Goal: Information Seeking & Learning: Learn about a topic

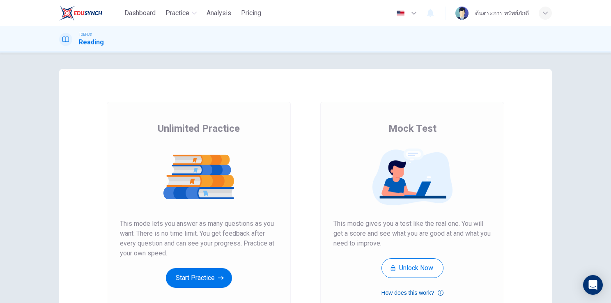
click at [398, 293] on button "How does this work?" at bounding box center [412, 293] width 62 height 10
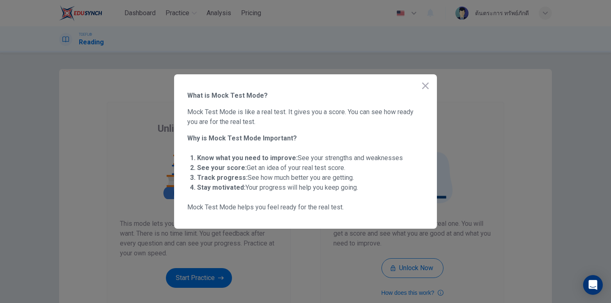
click at [428, 85] on icon "button" at bounding box center [425, 86] width 10 height 10
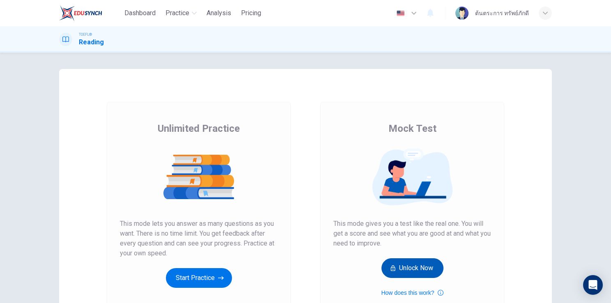
click at [425, 268] on button "Unlock Now" at bounding box center [412, 268] width 62 height 20
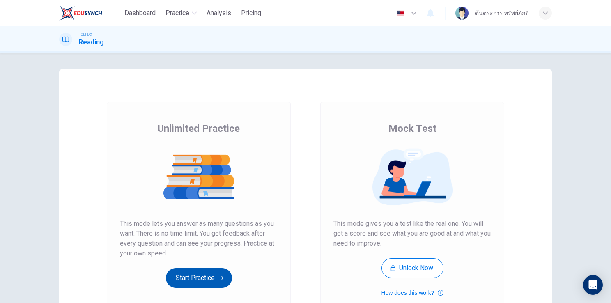
click at [208, 275] on button "Start Practice" at bounding box center [199, 278] width 66 height 20
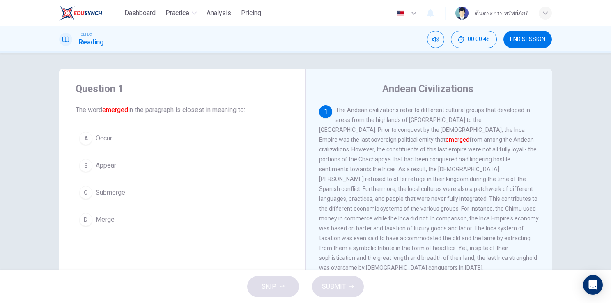
click at [101, 139] on span "Occur" at bounding box center [104, 138] width 16 height 10
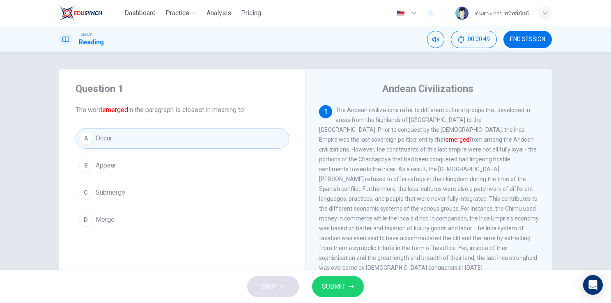
click at [333, 298] on div "SKIP SUBMIT" at bounding box center [305, 286] width 611 height 33
click at [328, 291] on span "SUBMIT" at bounding box center [334, 286] width 24 height 11
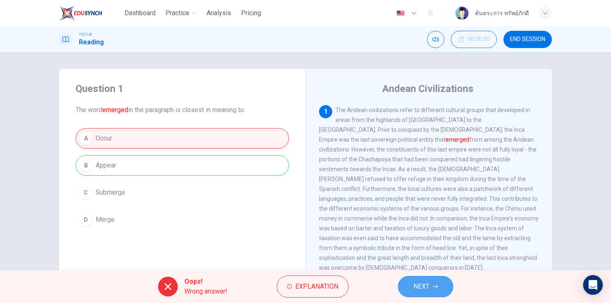
click at [418, 285] on span "NEXT" at bounding box center [421, 286] width 16 height 11
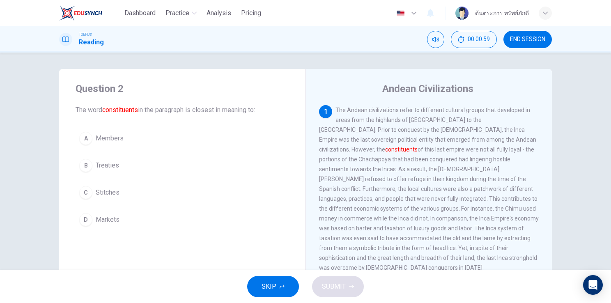
click at [112, 195] on span "Stitches" at bounding box center [108, 193] width 24 height 10
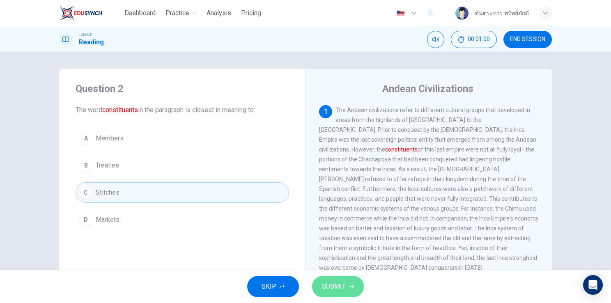
click at [318, 290] on button "SUBMIT" at bounding box center [338, 286] width 52 height 21
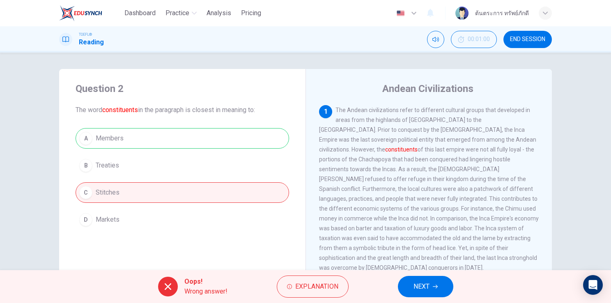
click at [432, 275] on div "Oops! Wrong answer! Explanation NEXT" at bounding box center [305, 286] width 611 height 33
click at [426, 283] on span "NEXT" at bounding box center [421, 286] width 16 height 11
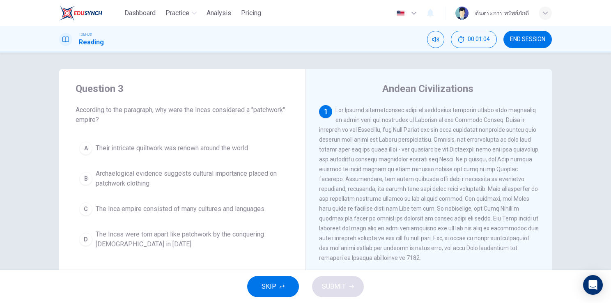
click at [203, 153] on button "A Their intricate quiltwork was renown around the world" at bounding box center [182, 148] width 213 height 21
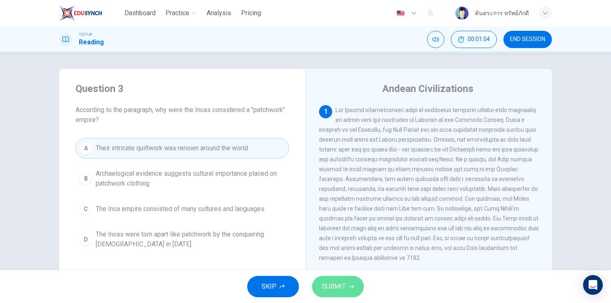
click at [345, 279] on button "SUBMIT" at bounding box center [338, 286] width 52 height 21
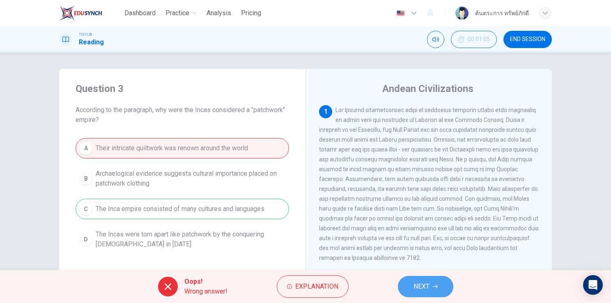
click at [436, 291] on button "NEXT" at bounding box center [425, 286] width 55 height 21
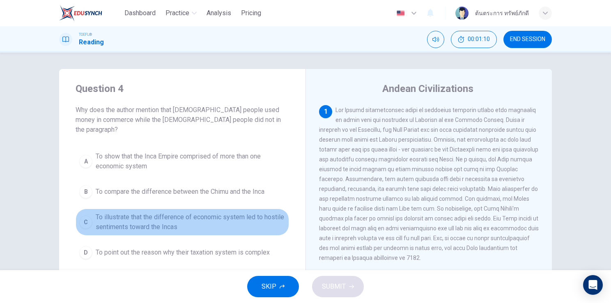
click at [163, 217] on span "To illustrate that the difference of economic system led to hostile sentiments …" at bounding box center [191, 222] width 190 height 20
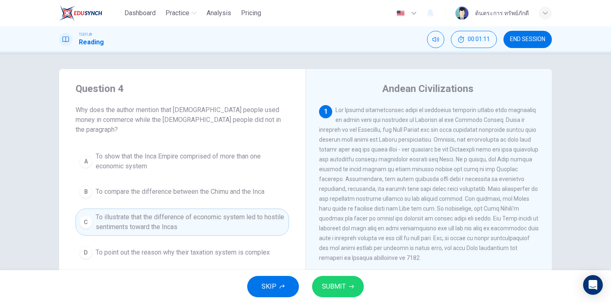
click at [338, 283] on span "SUBMIT" at bounding box center [334, 286] width 24 height 11
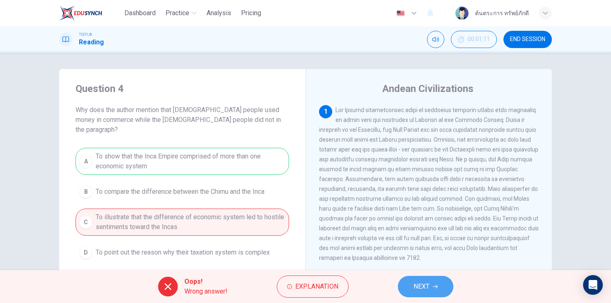
click at [438, 287] on button "NEXT" at bounding box center [425, 286] width 55 height 21
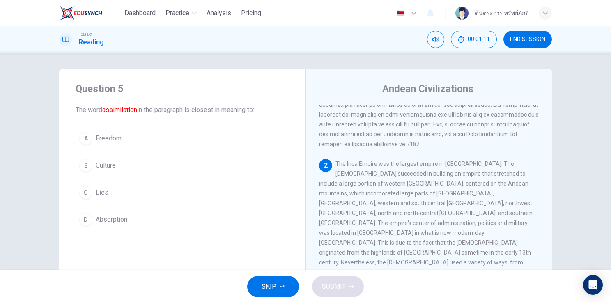
scroll to position [120, 0]
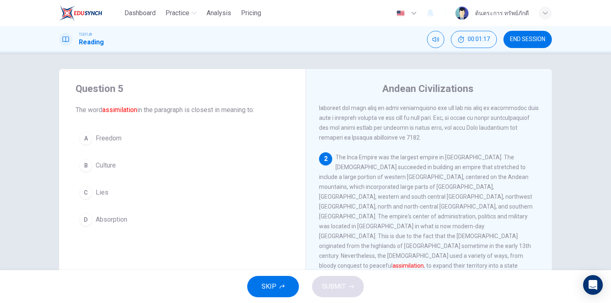
click at [110, 217] on span "Absorption" at bounding box center [112, 220] width 32 height 10
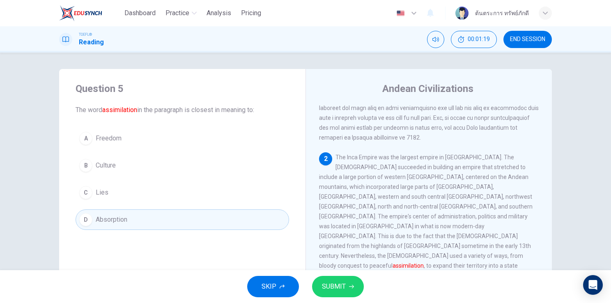
click at [347, 287] on button "SUBMIT" at bounding box center [338, 286] width 52 height 21
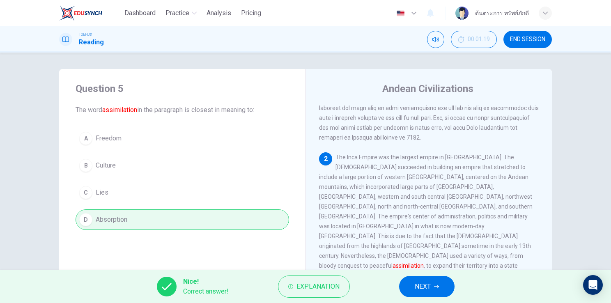
click at [437, 298] on div "Nice! Correct answer! Explanation NEXT" at bounding box center [305, 286] width 611 height 33
click at [429, 290] on span "NEXT" at bounding box center [422, 286] width 16 height 11
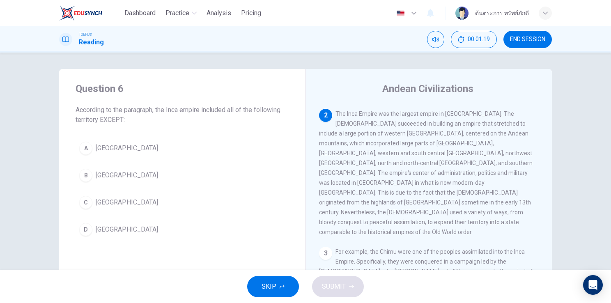
scroll to position [172, 0]
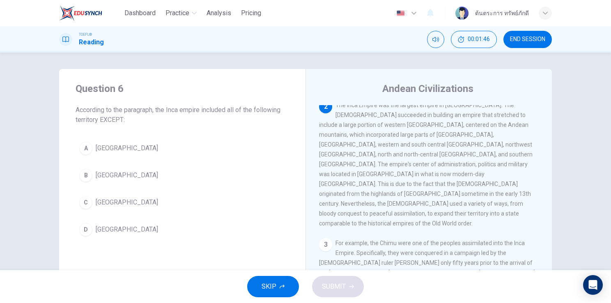
click at [117, 218] on div "A Peru B Brazil C Colombia D Bolivia" at bounding box center [182, 189] width 213 height 102
click at [117, 224] on button "D Bolivia" at bounding box center [182, 229] width 213 height 21
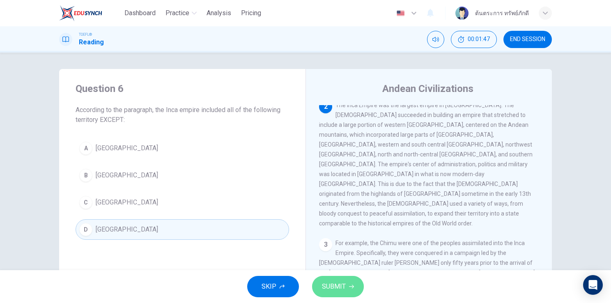
click at [349, 286] on icon "button" at bounding box center [351, 286] width 5 height 5
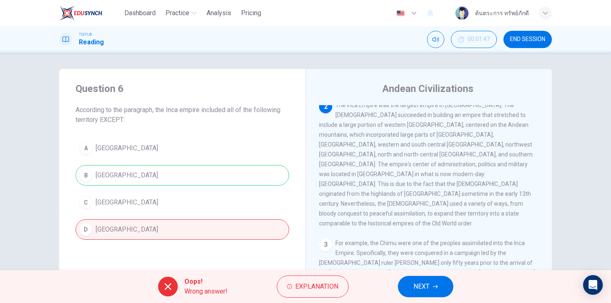
click at [448, 281] on button "NEXT" at bounding box center [425, 286] width 55 height 21
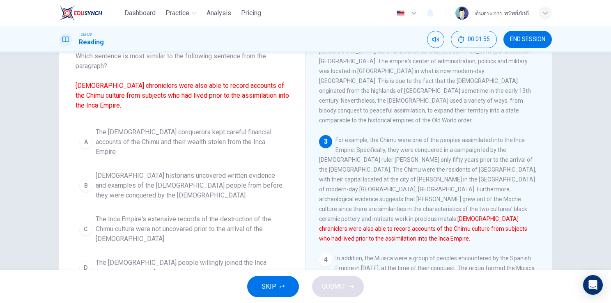
scroll to position [54, 0]
click at [167, 214] on span "The Inca Empire's extensive records of the destruction of the Chimu culture wer…" at bounding box center [191, 229] width 190 height 30
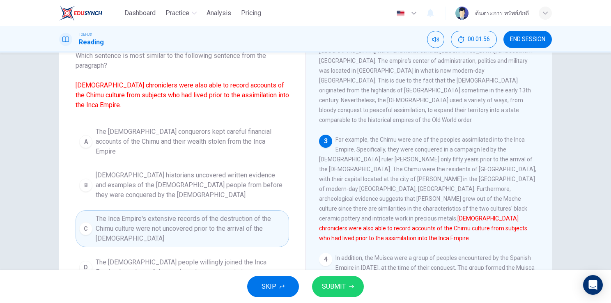
click at [320, 282] on button "SUBMIT" at bounding box center [338, 286] width 52 height 21
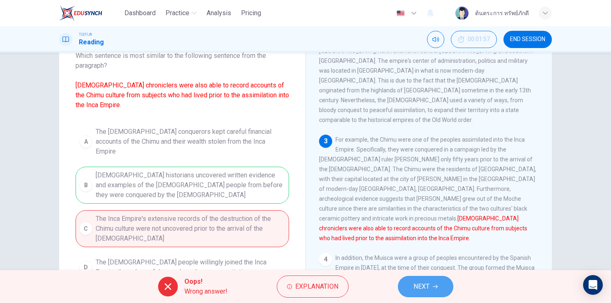
click at [415, 285] on span "NEXT" at bounding box center [421, 286] width 16 height 11
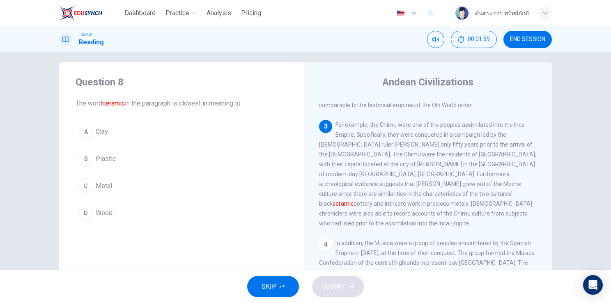
scroll to position [6, 0]
click at [130, 134] on button "A Clay" at bounding box center [182, 132] width 213 height 21
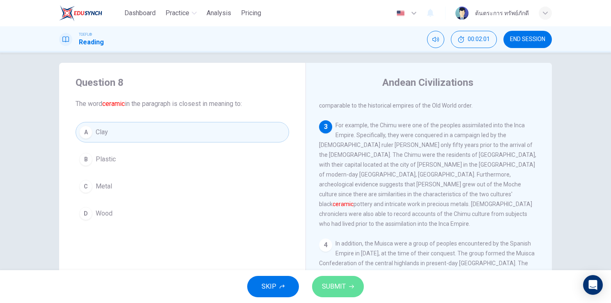
click at [355, 283] on button "SUBMIT" at bounding box center [338, 286] width 52 height 21
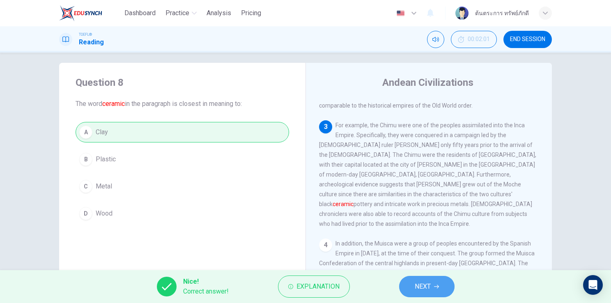
click at [440, 296] on button "NEXT" at bounding box center [426, 286] width 55 height 21
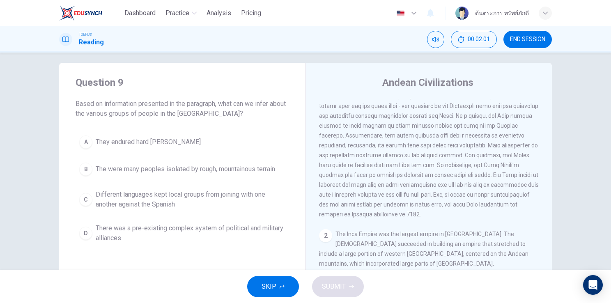
scroll to position [0, 0]
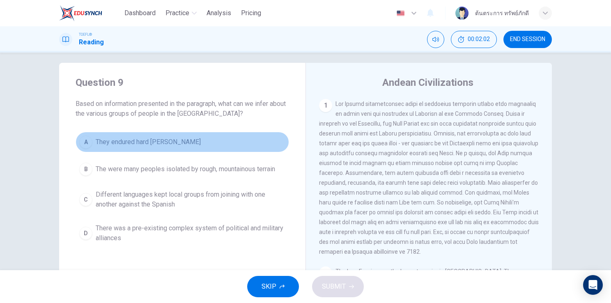
click at [144, 138] on span "They endured hard winters" at bounding box center [148, 142] width 105 height 10
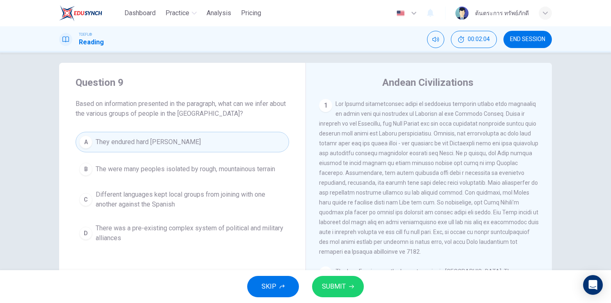
click at [341, 280] on button "SUBMIT" at bounding box center [338, 286] width 52 height 21
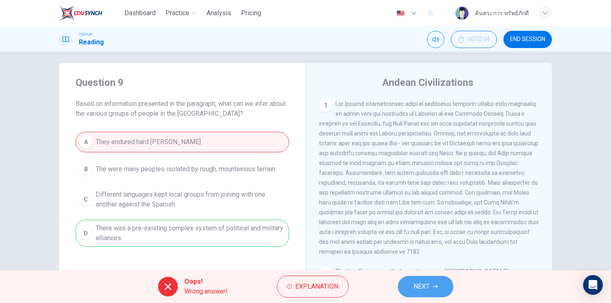
click at [419, 285] on span "NEXT" at bounding box center [421, 286] width 16 height 11
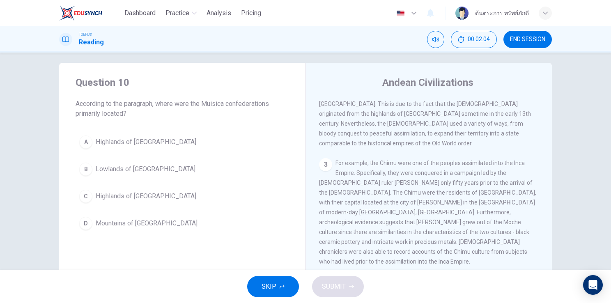
scroll to position [313, 0]
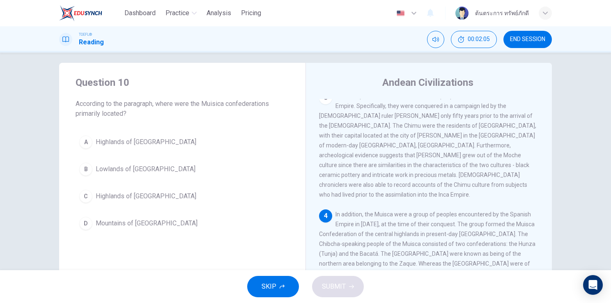
click at [190, 173] on button "B Lowlands of Colombia" at bounding box center [182, 169] width 213 height 21
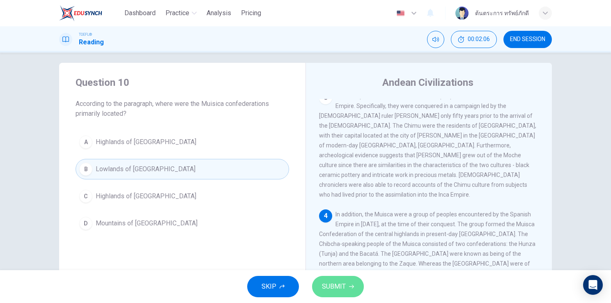
click at [341, 285] on span "SUBMIT" at bounding box center [334, 286] width 24 height 11
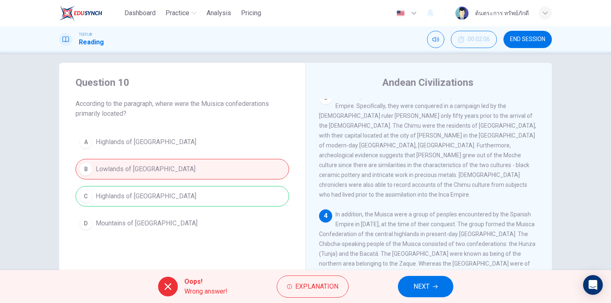
click at [427, 289] on span "NEXT" at bounding box center [421, 286] width 16 height 11
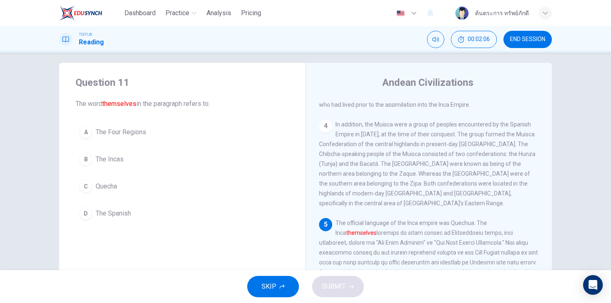
scroll to position [403, 0]
click at [118, 214] on span "The Spanish" at bounding box center [113, 213] width 35 height 10
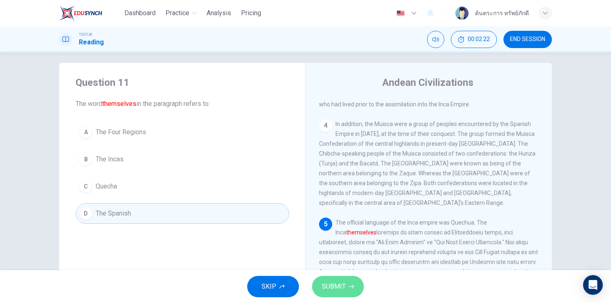
click at [335, 294] on button "SUBMIT" at bounding box center [338, 286] width 52 height 21
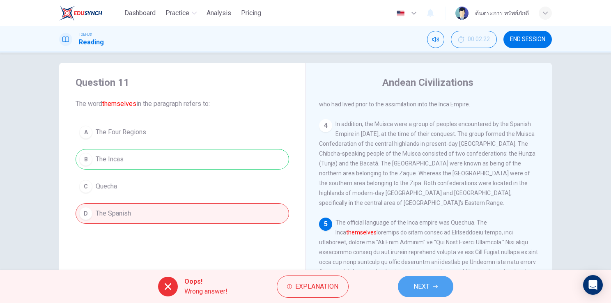
click at [414, 286] on span "NEXT" at bounding box center [421, 286] width 16 height 11
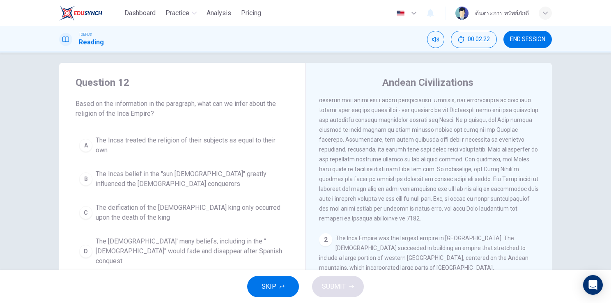
scroll to position [0, 0]
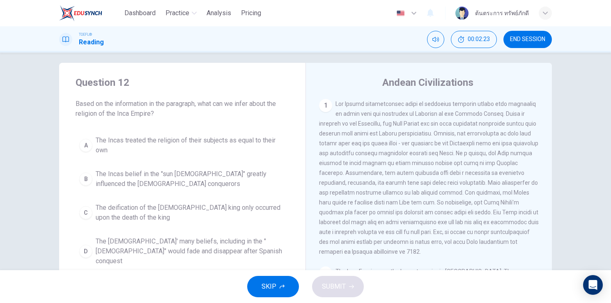
click at [189, 135] on span "The Incas treated the religion of their subjects as equal to their own" at bounding box center [191, 145] width 190 height 20
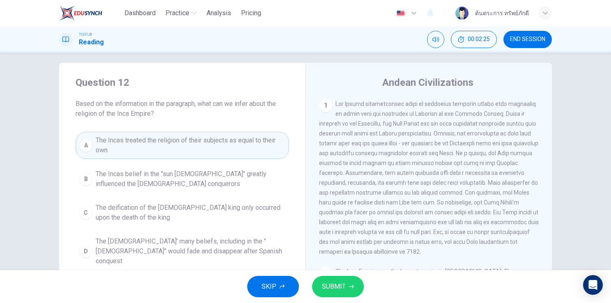
click at [360, 286] on button "SUBMIT" at bounding box center [338, 286] width 52 height 21
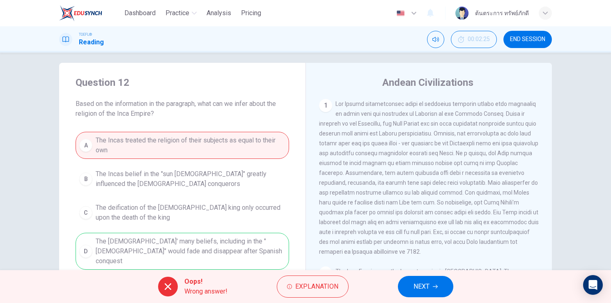
click at [415, 280] on button "NEXT" at bounding box center [425, 286] width 55 height 21
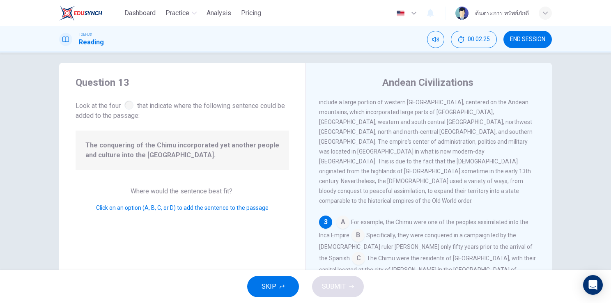
scroll to position [222, 0]
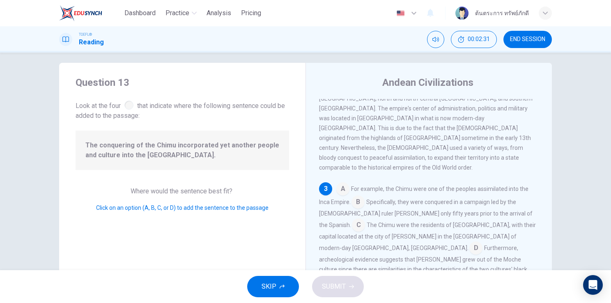
click at [336, 183] on input at bounding box center [342, 189] width 13 height 13
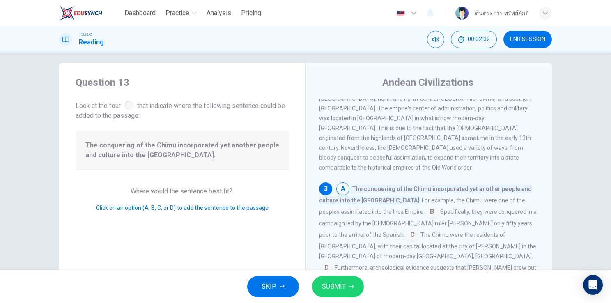
click at [341, 290] on span "SUBMIT" at bounding box center [334, 286] width 24 height 11
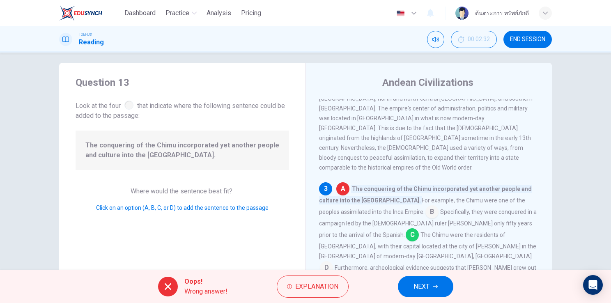
click at [428, 288] on span "NEXT" at bounding box center [421, 286] width 16 height 11
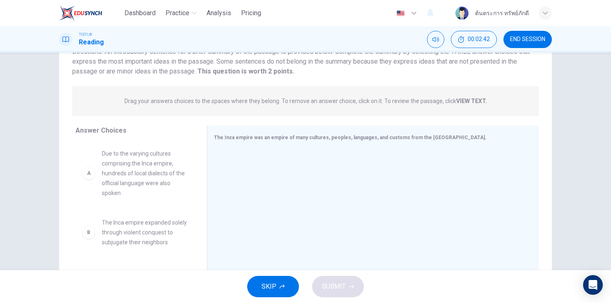
scroll to position [68, 0]
drag, startPoint x: 85, startPoint y: 174, endPoint x: 126, endPoint y: 184, distance: 41.4
click at [84, 175] on div "A" at bounding box center [88, 173] width 13 height 13
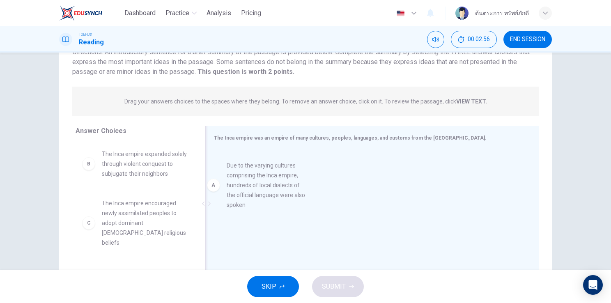
drag, startPoint x: 144, startPoint y: 185, endPoint x: 272, endPoint y: 194, distance: 128.7
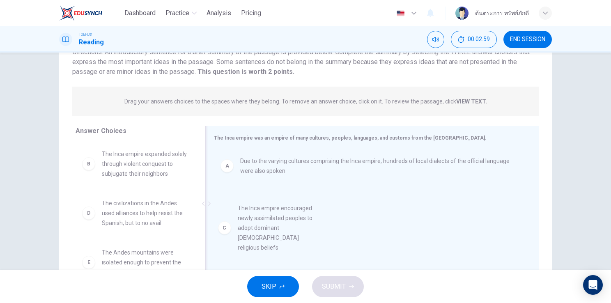
drag, startPoint x: 121, startPoint y: 215, endPoint x: 264, endPoint y: 222, distance: 142.5
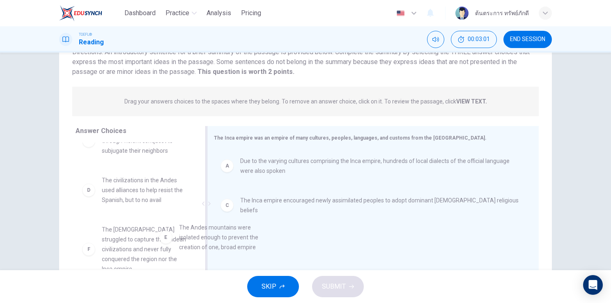
scroll to position [25, 0]
drag, startPoint x: 130, startPoint y: 243, endPoint x: 231, endPoint y: 243, distance: 101.8
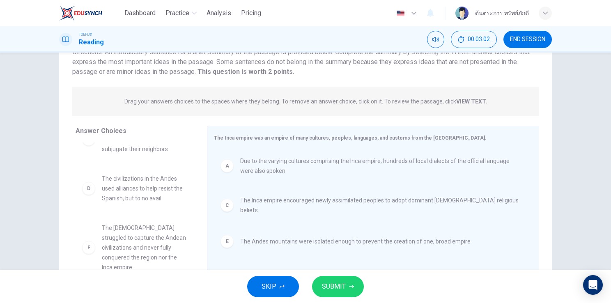
click at [349, 284] on icon "button" at bounding box center [351, 286] width 5 height 5
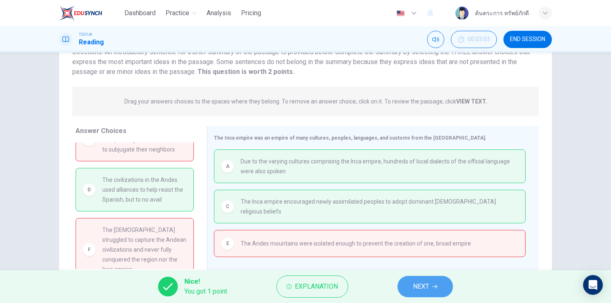
click at [433, 288] on icon "button" at bounding box center [434, 286] width 5 height 5
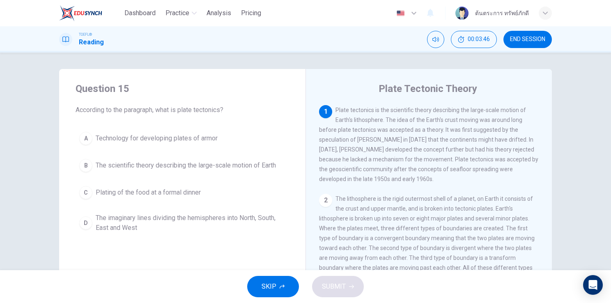
click at [169, 167] on span "The scientific theory describing the large-scale motion of Earth" at bounding box center [186, 165] width 180 height 10
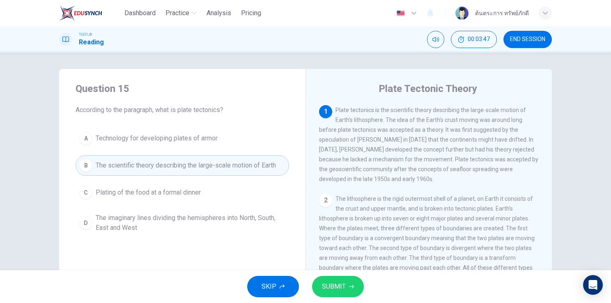
click at [328, 284] on span "SUBMIT" at bounding box center [334, 286] width 24 height 11
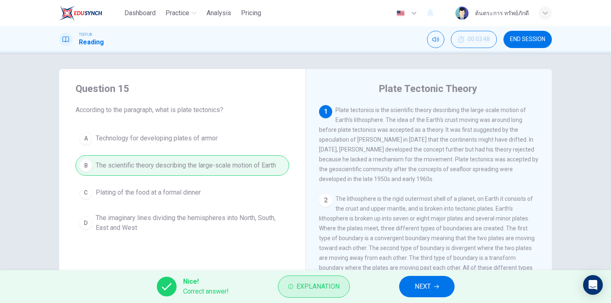
click at [318, 291] on span "Explanation" at bounding box center [317, 286] width 43 height 11
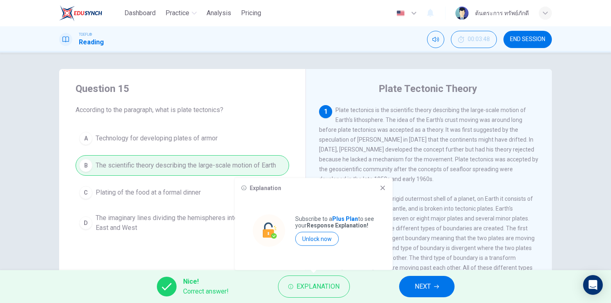
click at [529, 44] on button "END SESSION" at bounding box center [527, 39] width 48 height 17
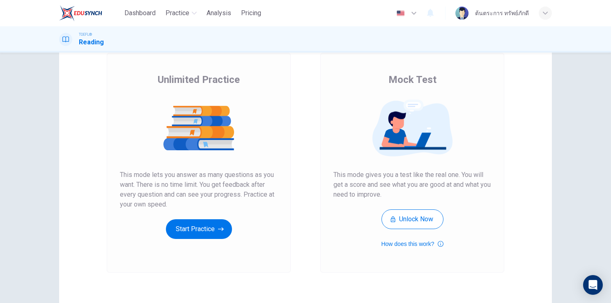
scroll to position [48, 0]
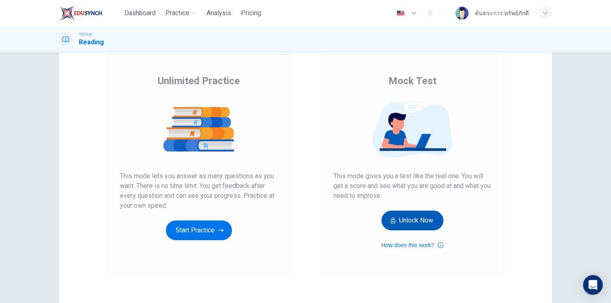
click at [402, 222] on button "Unlock Now" at bounding box center [412, 221] width 62 height 20
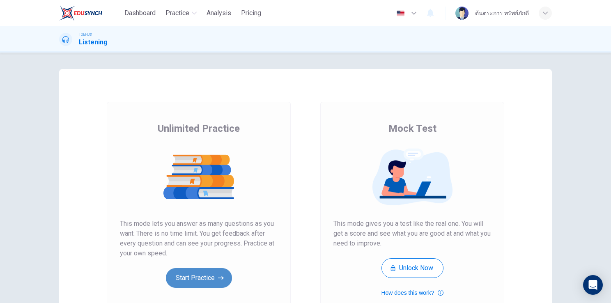
click at [201, 277] on button "Start Practice" at bounding box center [199, 278] width 66 height 20
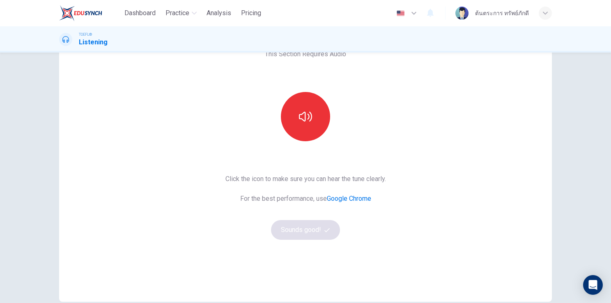
scroll to position [52, 0]
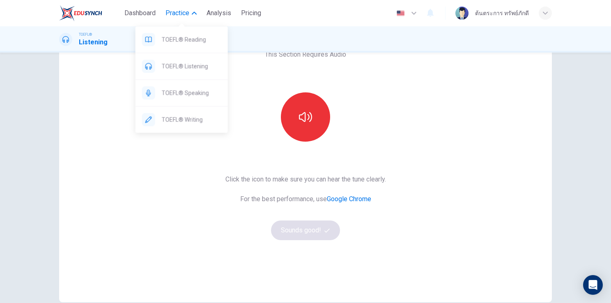
click at [174, 8] on span "Practice" at bounding box center [177, 13] width 24 height 10
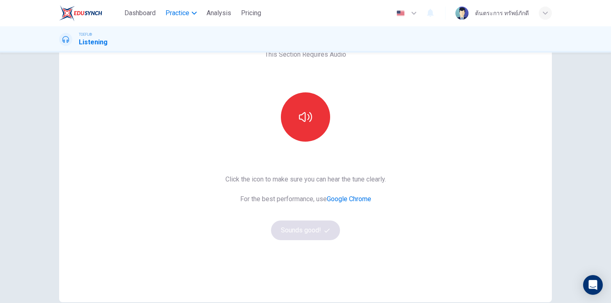
click at [174, 14] on span "Practice" at bounding box center [177, 13] width 24 height 10
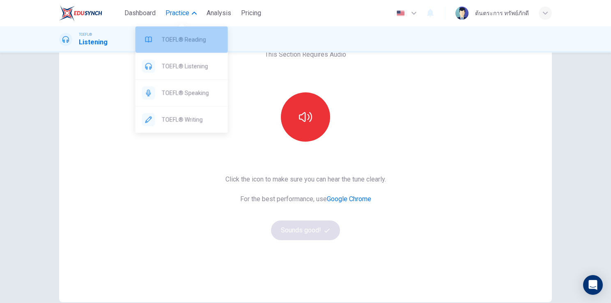
click at [192, 44] on span "TOEFL® Reading" at bounding box center [192, 39] width 60 height 10
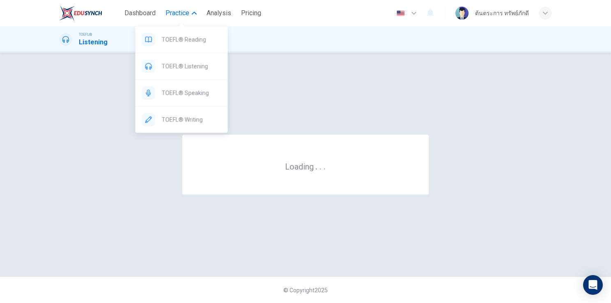
scroll to position [0, 0]
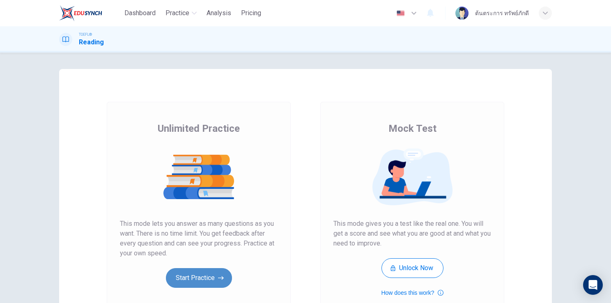
click at [200, 280] on button "Start Practice" at bounding box center [199, 278] width 66 height 20
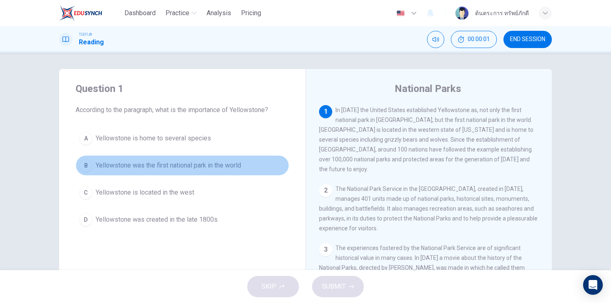
click at [174, 173] on button "B Yellowstone was the first national park in the world" at bounding box center [182, 165] width 213 height 21
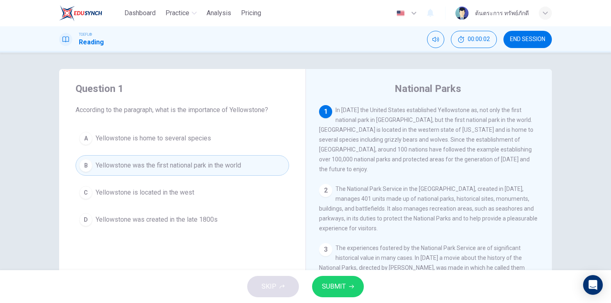
click at [345, 290] on span "SUBMIT" at bounding box center [334, 286] width 24 height 11
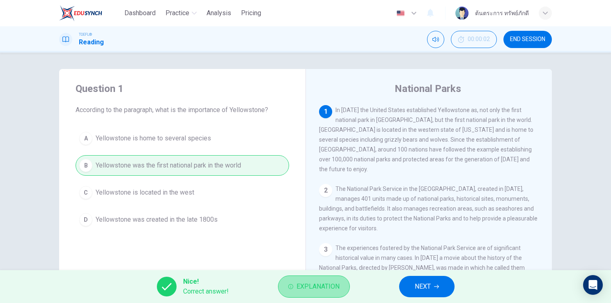
click at [315, 286] on span "Explanation" at bounding box center [317, 286] width 43 height 11
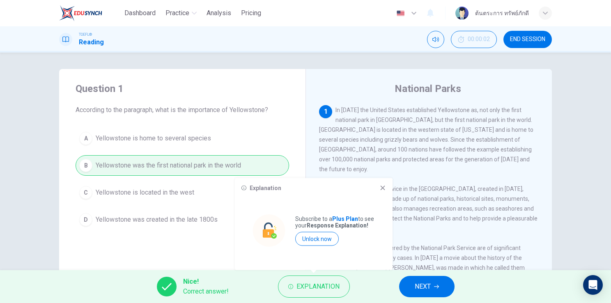
click at [380, 189] on icon at bounding box center [382, 188] width 7 height 7
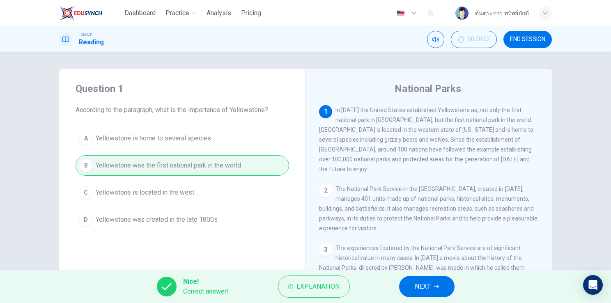
drag, startPoint x: 220, startPoint y: 13, endPoint x: 350, endPoint y: 60, distance: 138.4
click at [220, 13] on span "Analysis" at bounding box center [218, 13] width 25 height 10
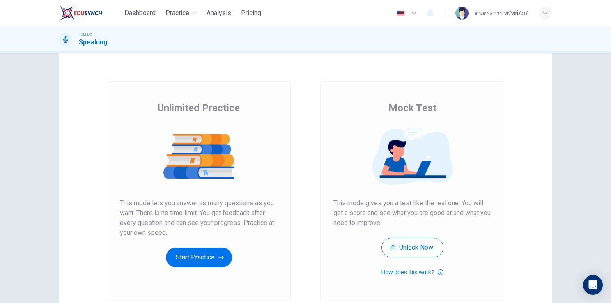
scroll to position [22, 0]
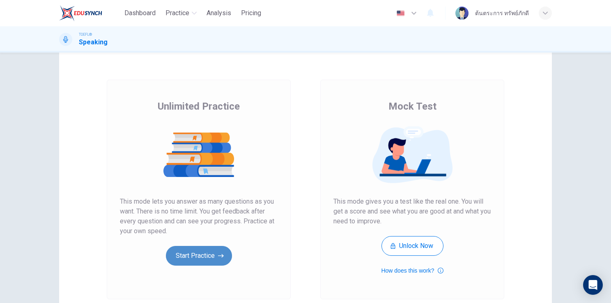
click at [211, 259] on button "Start Practice" at bounding box center [199, 256] width 66 height 20
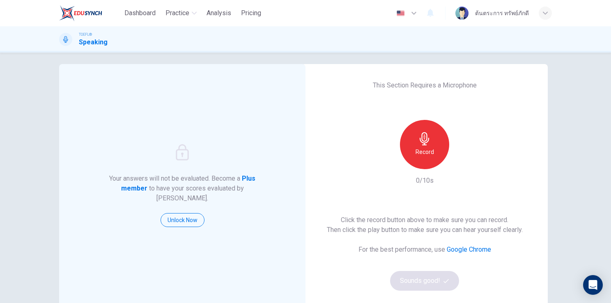
scroll to position [32, 0]
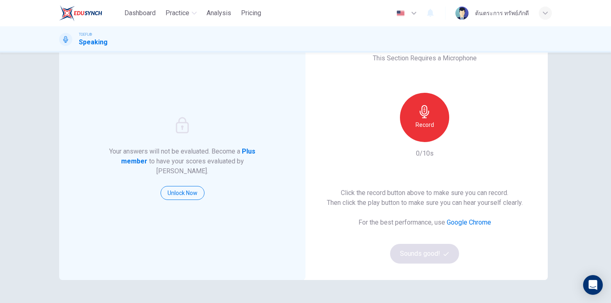
click at [423, 112] on icon "button" at bounding box center [424, 111] width 13 height 13
click at [440, 254] on button "Sounds good!" at bounding box center [424, 254] width 69 height 20
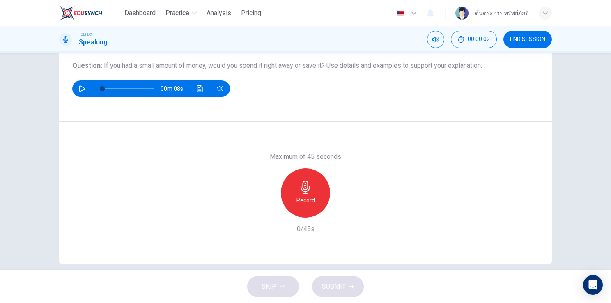
scroll to position [100, 0]
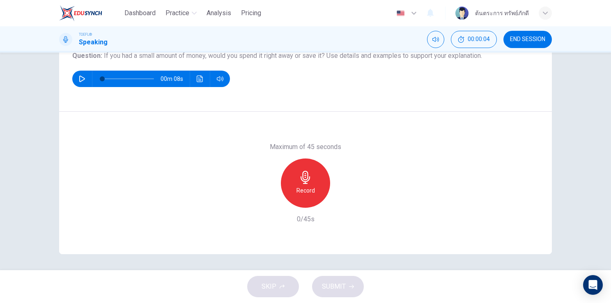
click at [305, 190] on h6 "Record" at bounding box center [305, 190] width 18 height 10
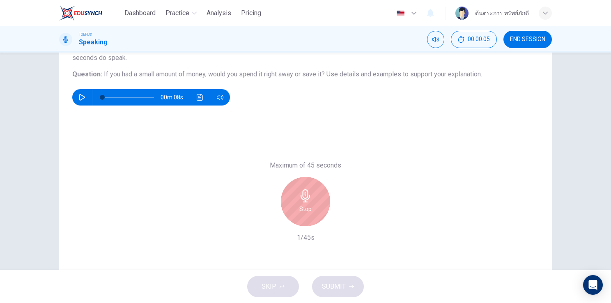
scroll to position [80, 0]
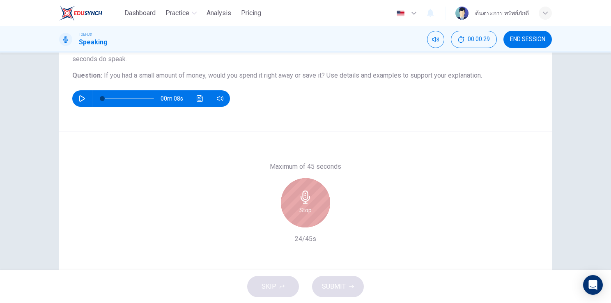
click at [307, 211] on h6 "Stop" at bounding box center [305, 210] width 12 height 10
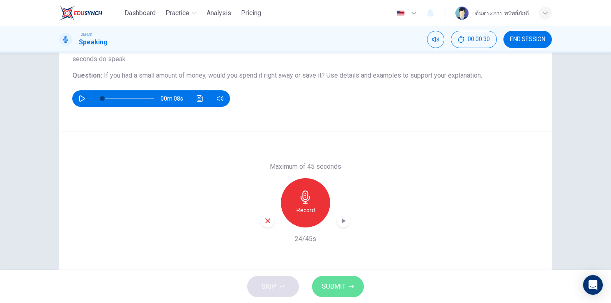
click at [332, 286] on span "SUBMIT" at bounding box center [334, 286] width 24 height 11
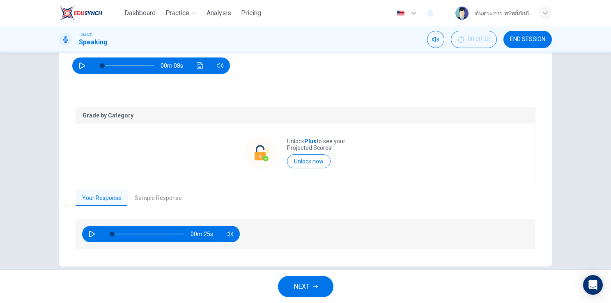
scroll to position [115, 0]
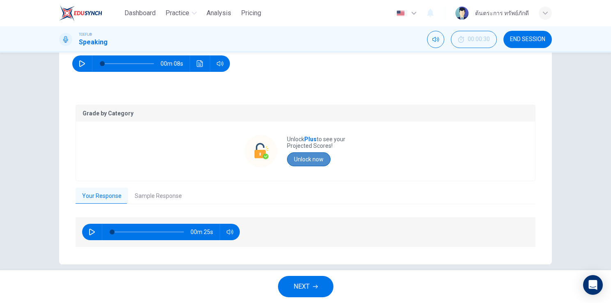
click at [314, 163] on button "Unlock now" at bounding box center [308, 159] width 43 height 14
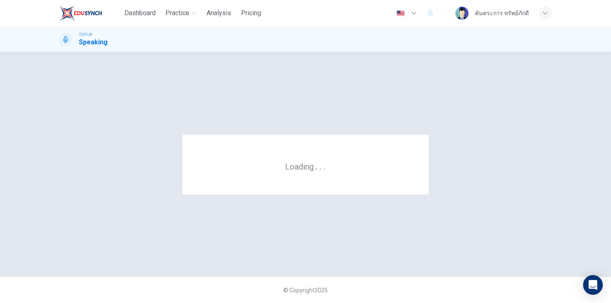
scroll to position [0, 0]
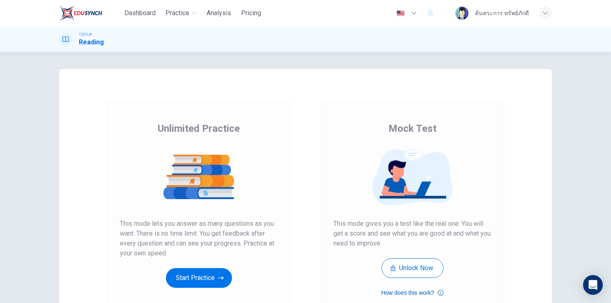
click at [428, 293] on button "How does this work?" at bounding box center [412, 293] width 62 height 10
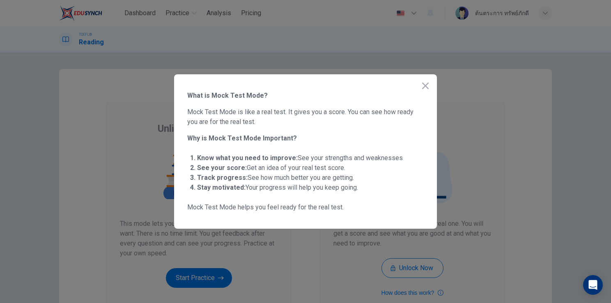
click at [426, 80] on button "button" at bounding box center [425, 86] width 16 height 16
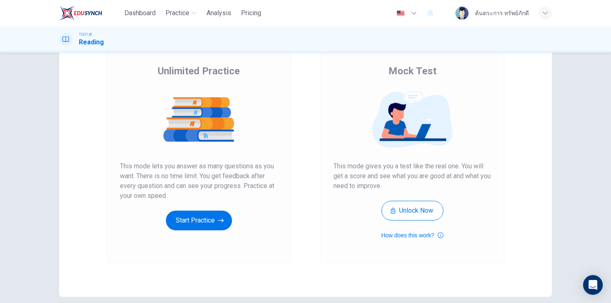
scroll to position [28, 0]
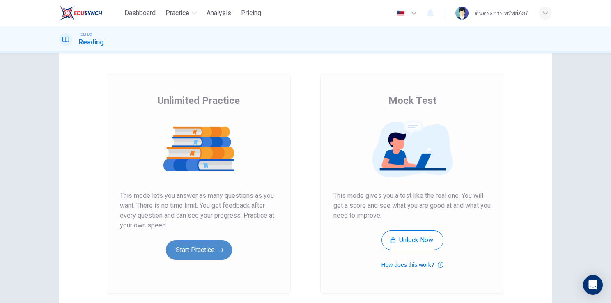
click at [208, 250] on button "Start Practice" at bounding box center [199, 250] width 66 height 20
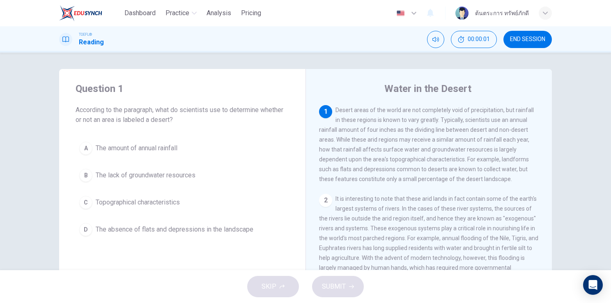
click at [169, 216] on div "A The amount of annual rainfall B The lack of groundwater resources C Topograph…" at bounding box center [182, 189] width 213 height 102
click at [150, 204] on span "Topographical characteristics" at bounding box center [138, 202] width 84 height 10
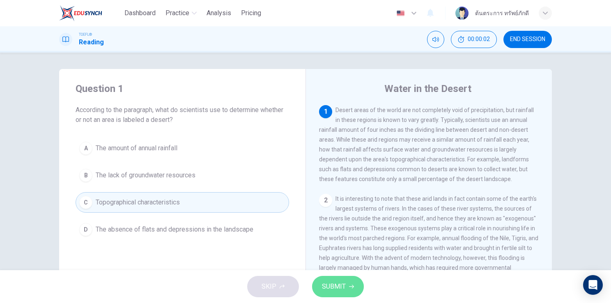
click at [337, 295] on button "SUBMIT" at bounding box center [338, 286] width 52 height 21
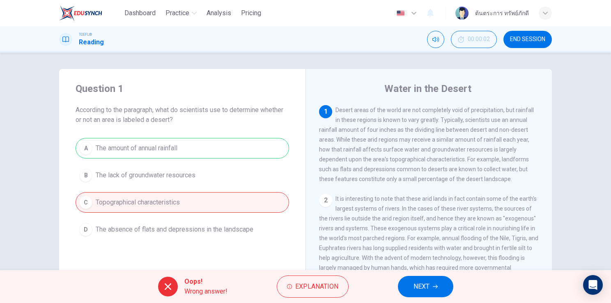
scroll to position [7, 0]
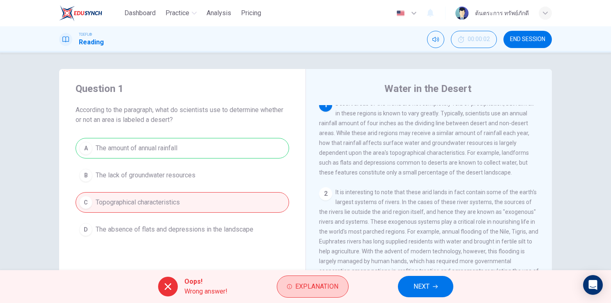
click at [302, 284] on span "Explanation" at bounding box center [316, 286] width 43 height 11
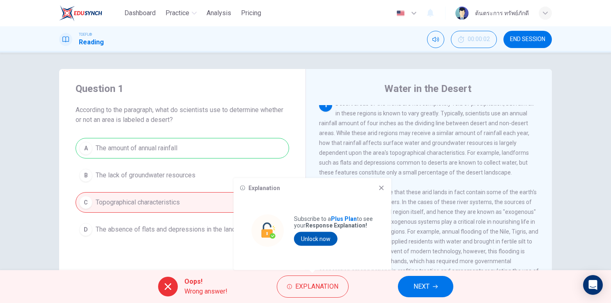
click at [324, 236] on button "Unlock now" at bounding box center [315, 239] width 43 height 14
click at [380, 193] on div "Explanation Subscribe to a Plus Plan to see your Response Explanation! Unlock n…" at bounding box center [312, 224] width 158 height 92
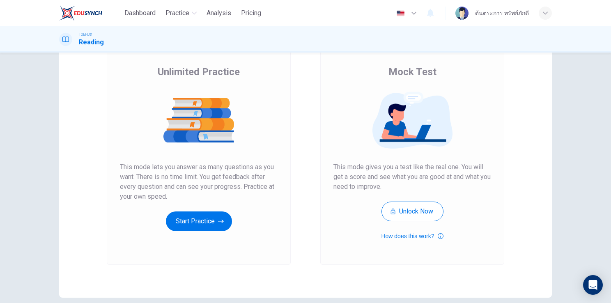
scroll to position [57, 0]
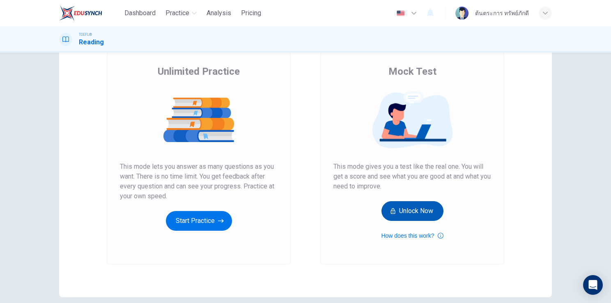
click at [419, 216] on button "Unlock Now" at bounding box center [412, 211] width 62 height 20
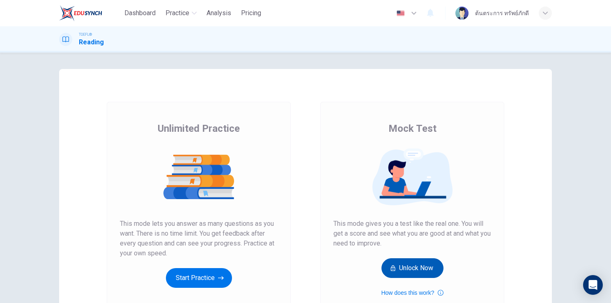
click at [420, 271] on button "Unlock Now" at bounding box center [412, 268] width 62 height 20
